Goal: Find specific page/section: Find specific page/section

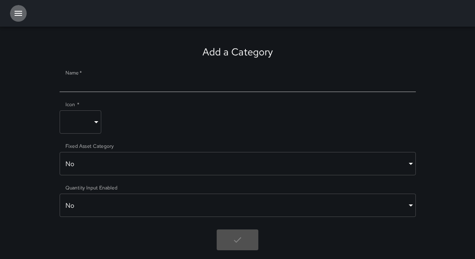
click at [20, 9] on icon "button" at bounding box center [18, 13] width 10 height 10
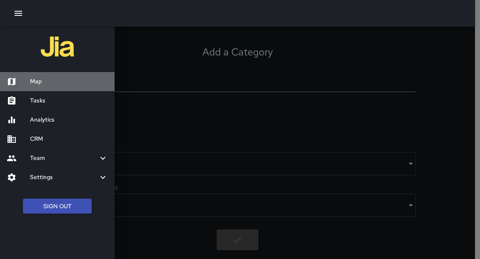
click at [40, 82] on h6 "Map" at bounding box center [69, 81] width 78 height 9
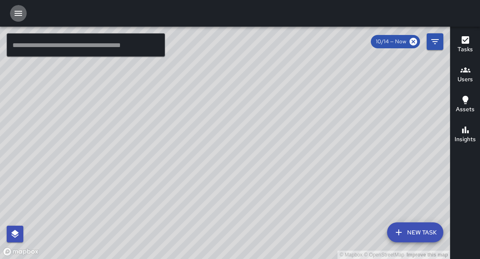
click at [16, 15] on icon "button" at bounding box center [18, 13] width 7 height 5
click at [431, 39] on icon "Filters" at bounding box center [435, 42] width 10 height 10
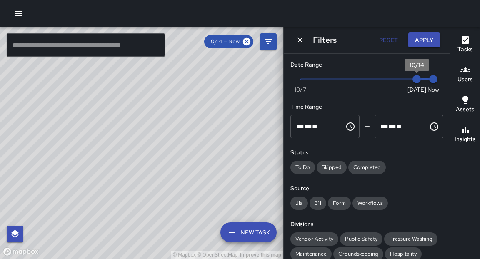
type input "*"
click at [403, 80] on span "10/13" at bounding box center [400, 79] width 8 height 8
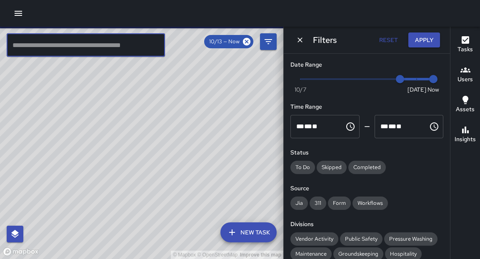
click at [112, 46] on input "text" at bounding box center [86, 44] width 158 height 23
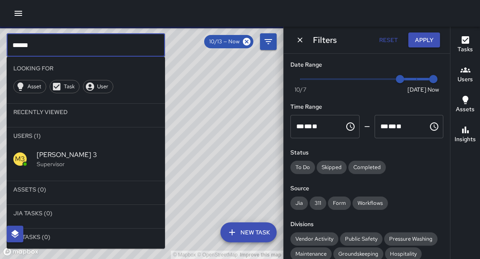
type input "******"
click at [50, 158] on span "[PERSON_NAME] 3" at bounding box center [98, 155] width 122 height 10
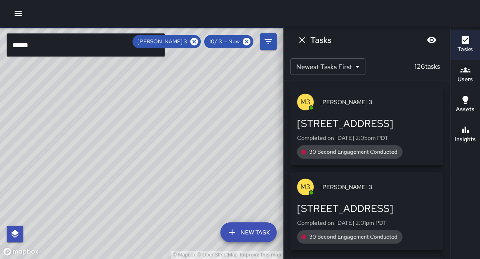
drag, startPoint x: 198, startPoint y: 172, endPoint x: 223, endPoint y: 114, distance: 63.4
click at [223, 114] on div "© Mapbox © OpenStreetMap Improve this map" at bounding box center [141, 143] width 283 height 232
